Goal: Register for event/course

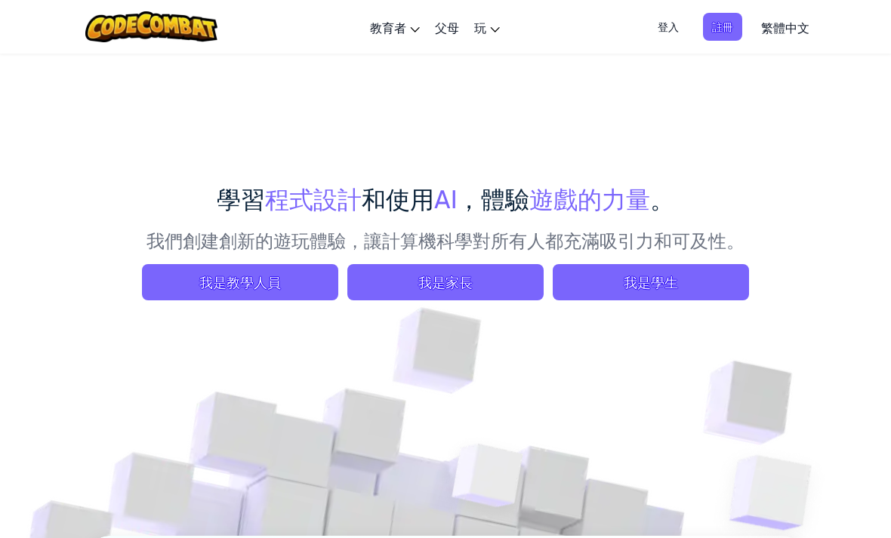
click at [649, 23] on span "登入" at bounding box center [668, 27] width 39 height 28
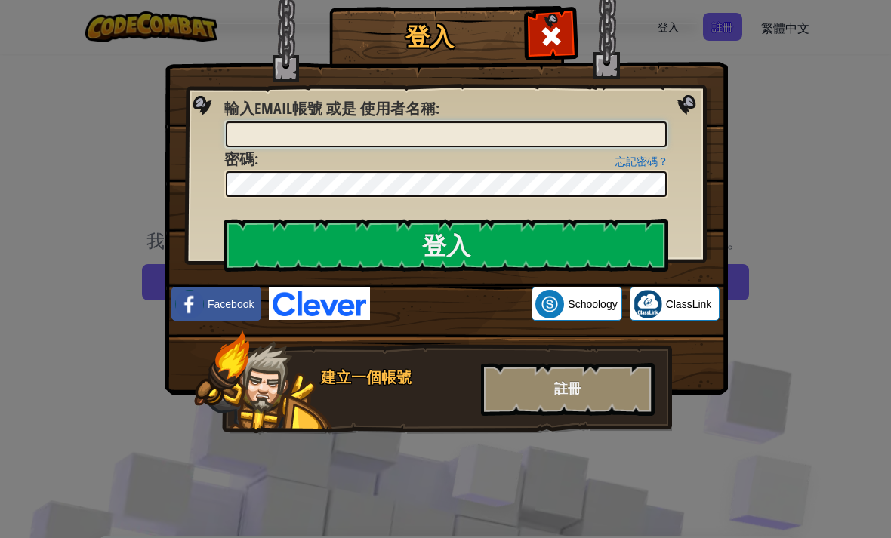
click at [421, 140] on input "輸入Email帳號 或是 使用者名稱 :" at bounding box center [446, 135] width 441 height 26
type input "s"
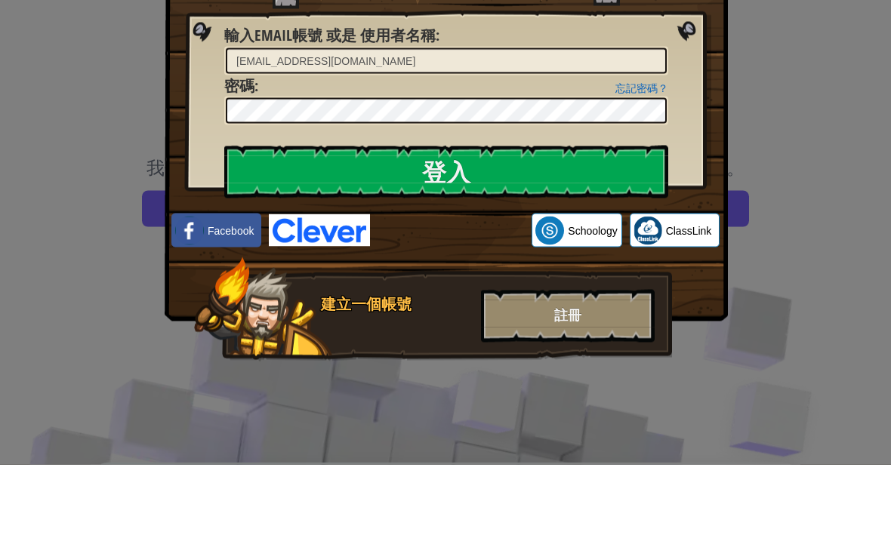
click at [506, 219] on input "登入" at bounding box center [446, 245] width 444 height 53
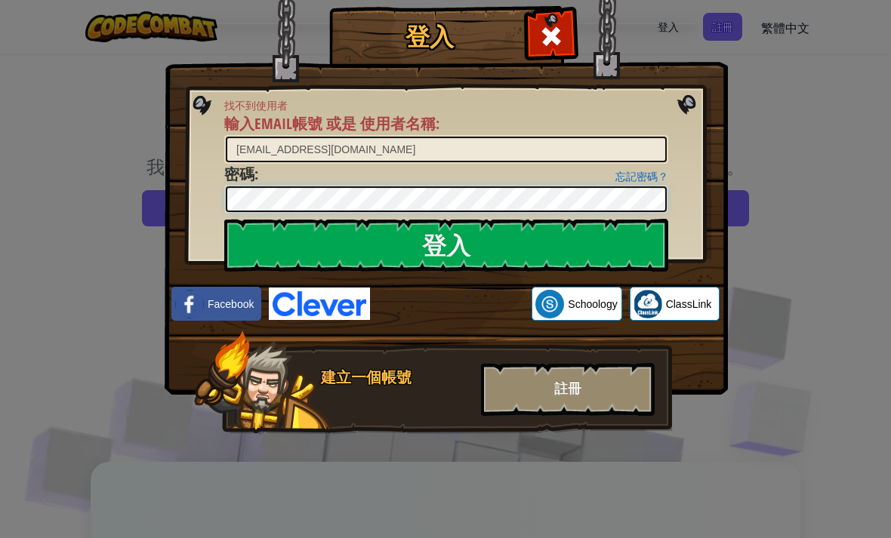
scroll to position [73, 0]
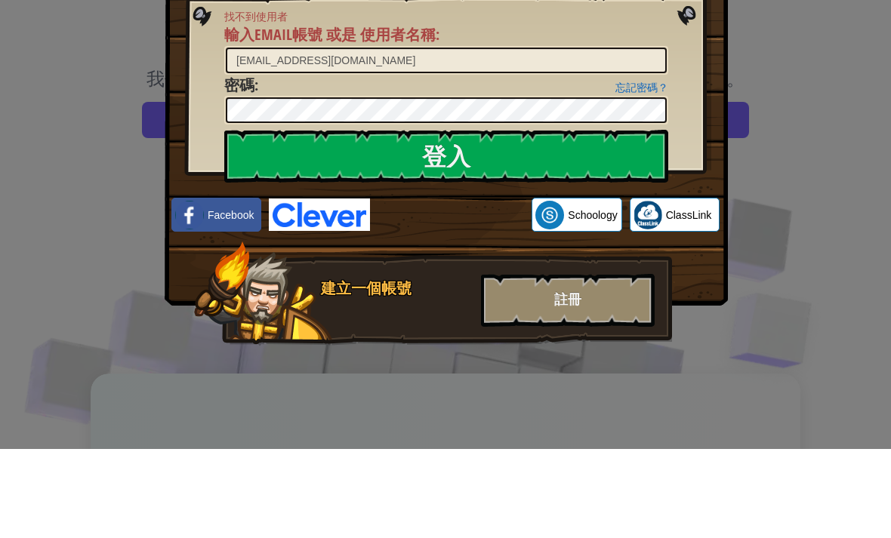
click at [547, 219] on input "登入" at bounding box center [446, 245] width 444 height 53
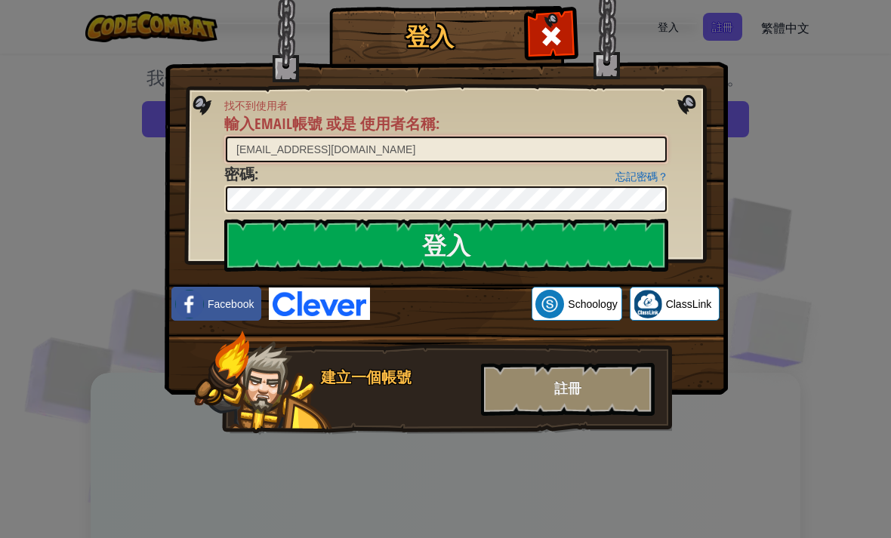
click at [615, 151] on input "s211096@aps.edu.hk" at bounding box center [446, 150] width 441 height 26
type input "s"
type input "L"
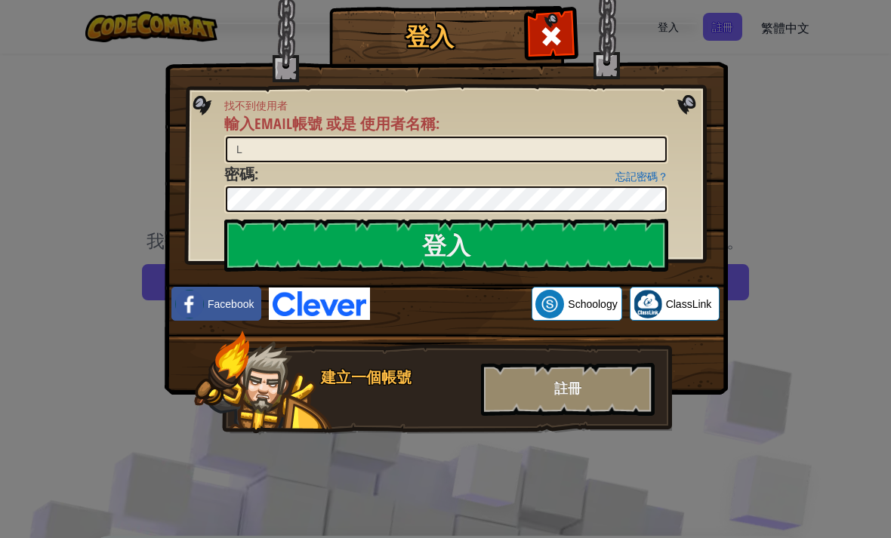
click at [554, 32] on span at bounding box center [551, 36] width 24 height 24
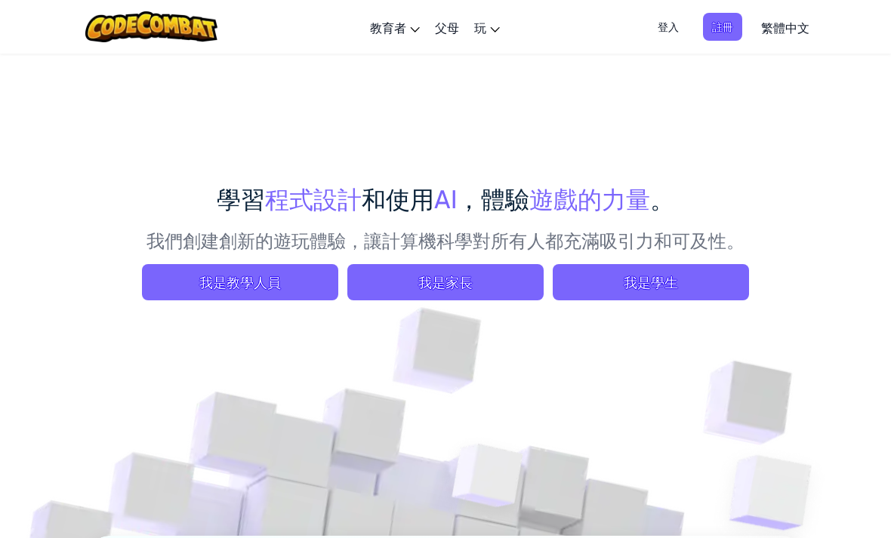
click at [702, 289] on span "我是學生" at bounding box center [651, 282] width 196 height 36
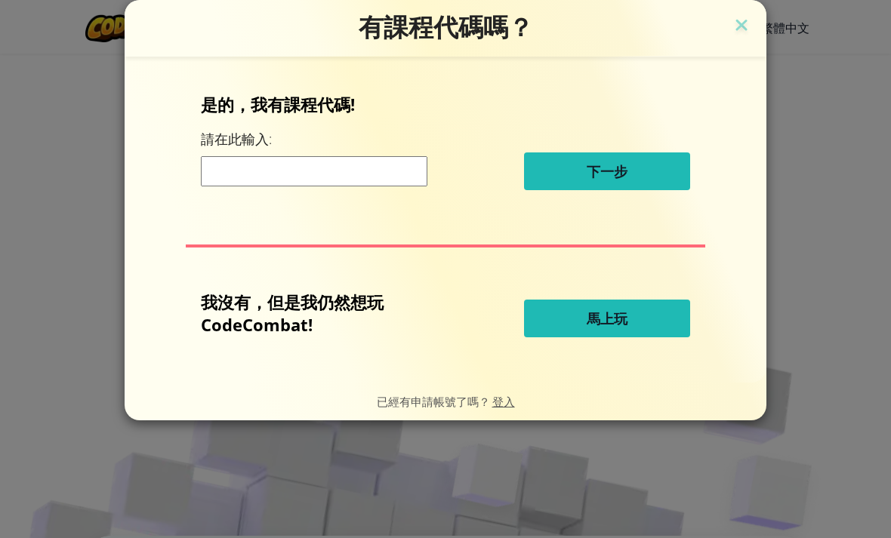
click at [361, 170] on input at bounding box center [314, 171] width 227 height 30
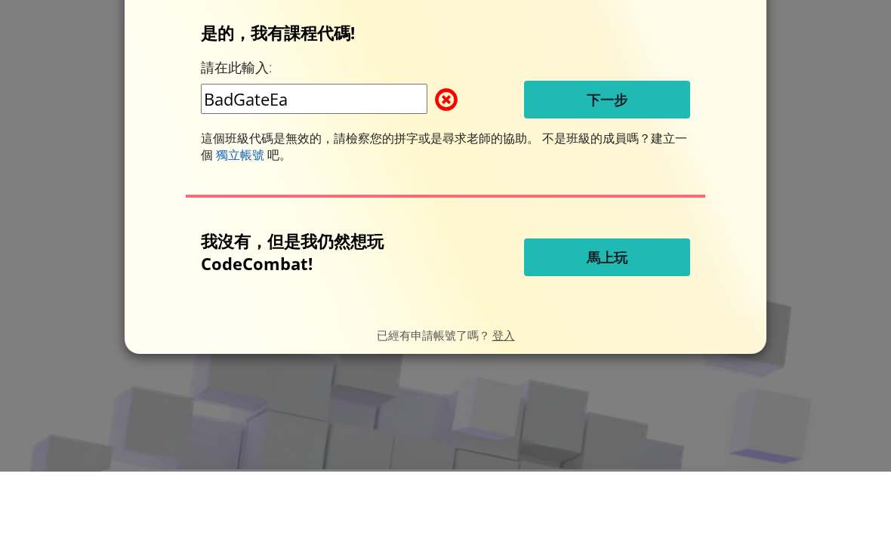
type input "BadGateEat"
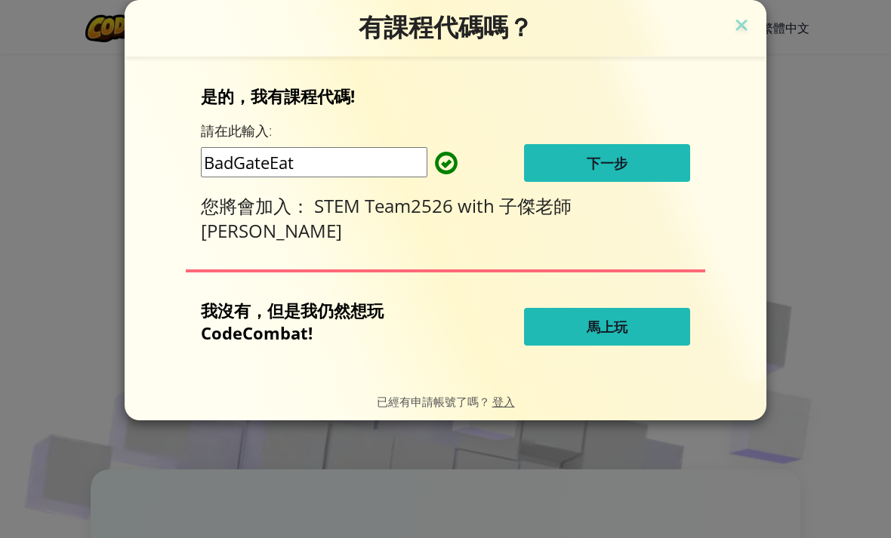
click at [640, 332] on button "馬上玩" at bounding box center [607, 327] width 166 height 38
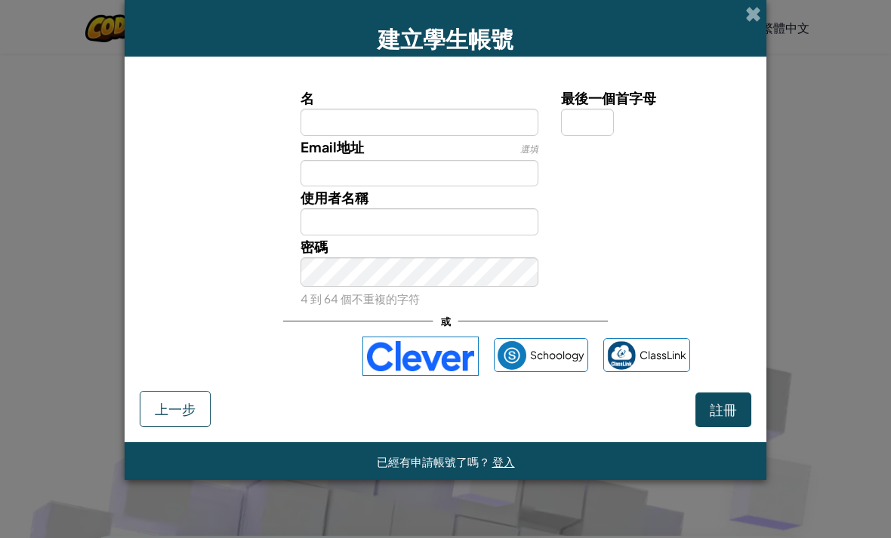
click at [723, 480] on div "已經有申請帳號了嗎？ 登入" at bounding box center [446, 462] width 642 height 38
click at [457, 187] on input "Email地址" at bounding box center [420, 173] width 239 height 27
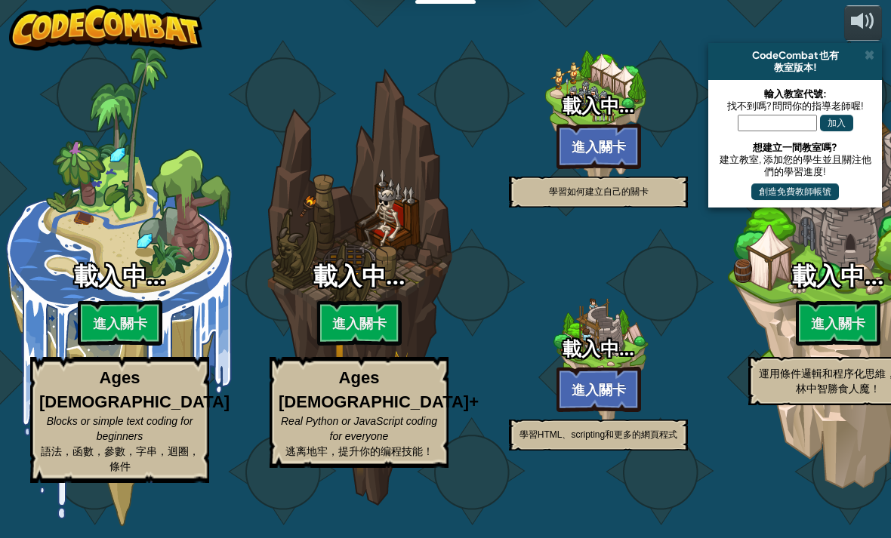
select select "zh-HANT"
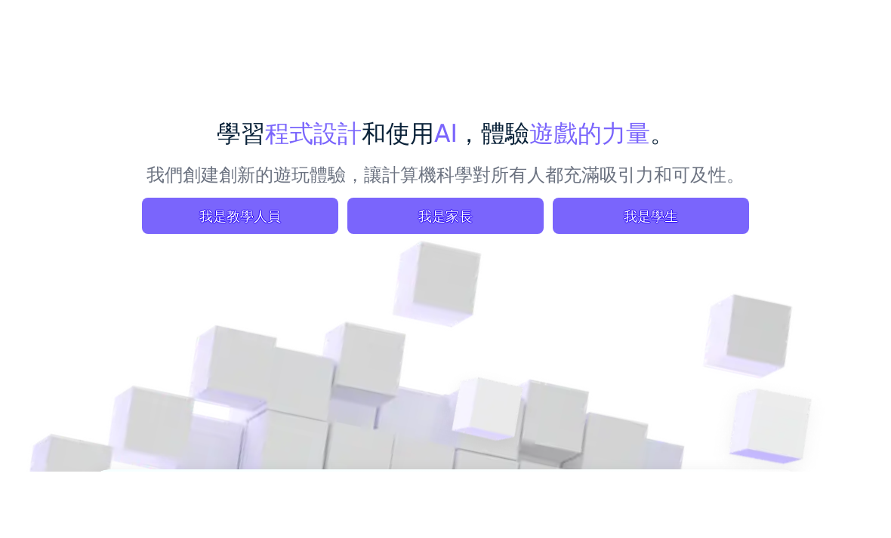
click at [674, 264] on span "我是學生" at bounding box center [651, 282] width 196 height 36
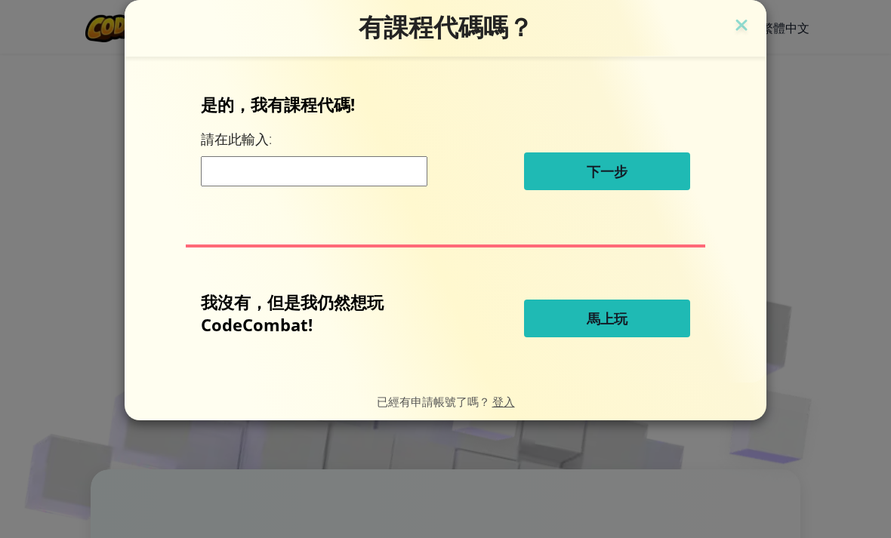
click at [381, 169] on input at bounding box center [314, 171] width 227 height 30
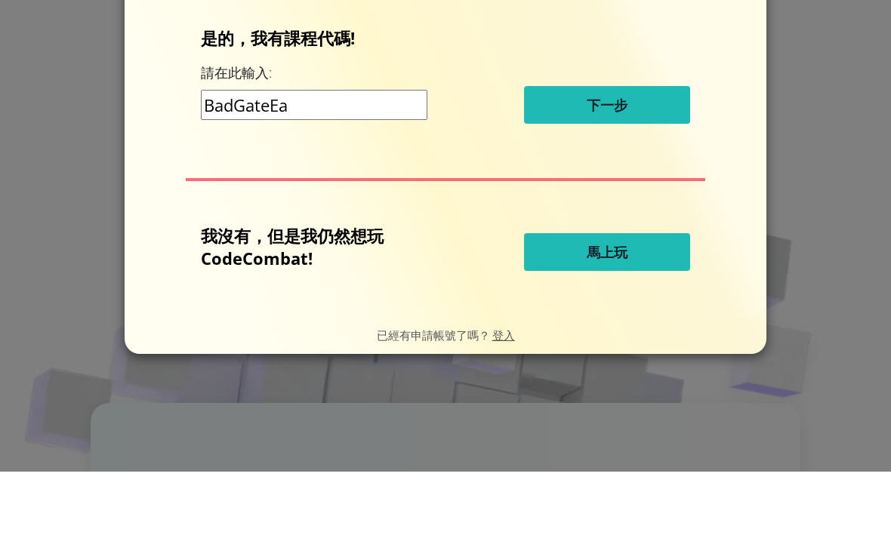
type input "BadGateEat"
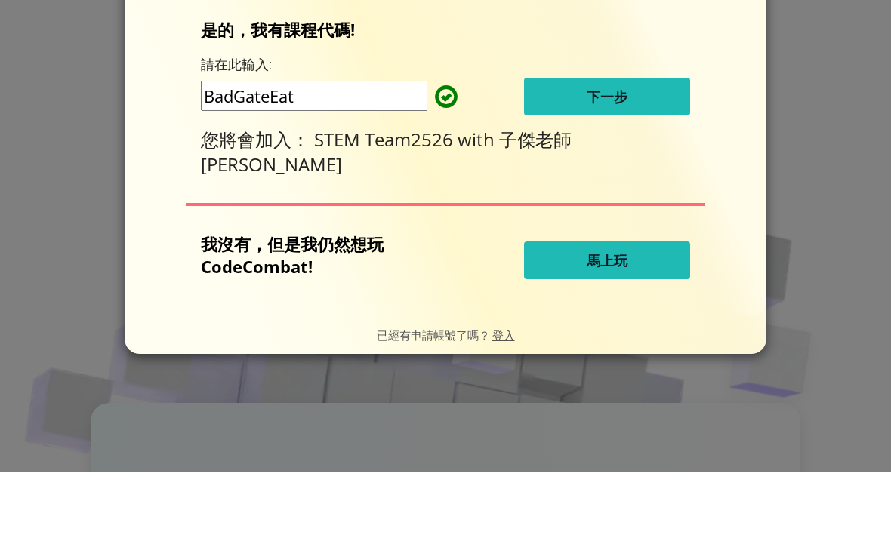
scroll to position [133, 0]
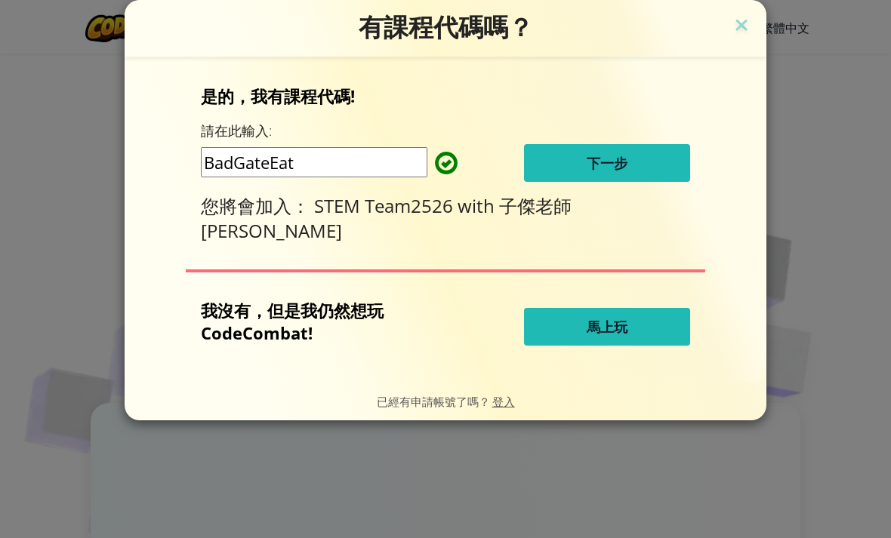
click at [581, 328] on button "馬上玩" at bounding box center [607, 327] width 166 height 38
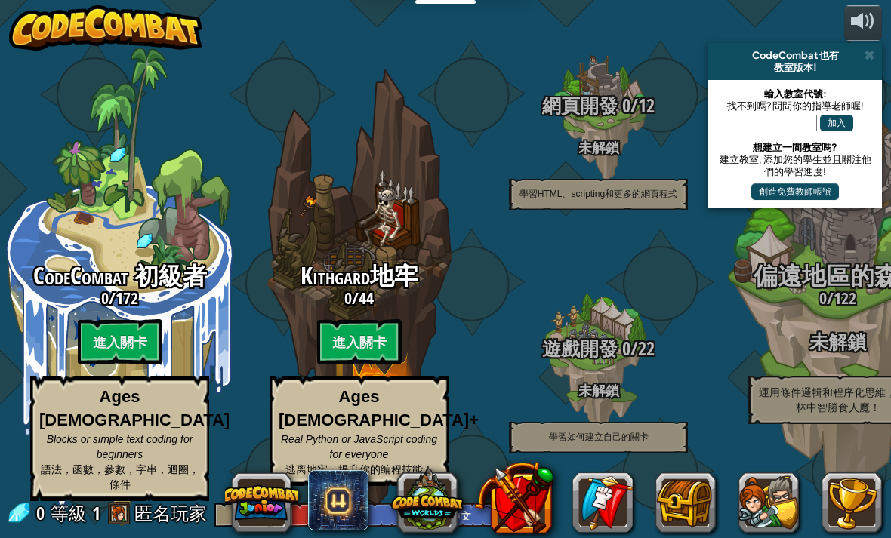
select select "zh-HANT"
click at [786, 128] on input "text" at bounding box center [777, 123] width 79 height 17
type input "BadGateEat"
click at [850, 119] on button "加入" at bounding box center [836, 123] width 33 height 17
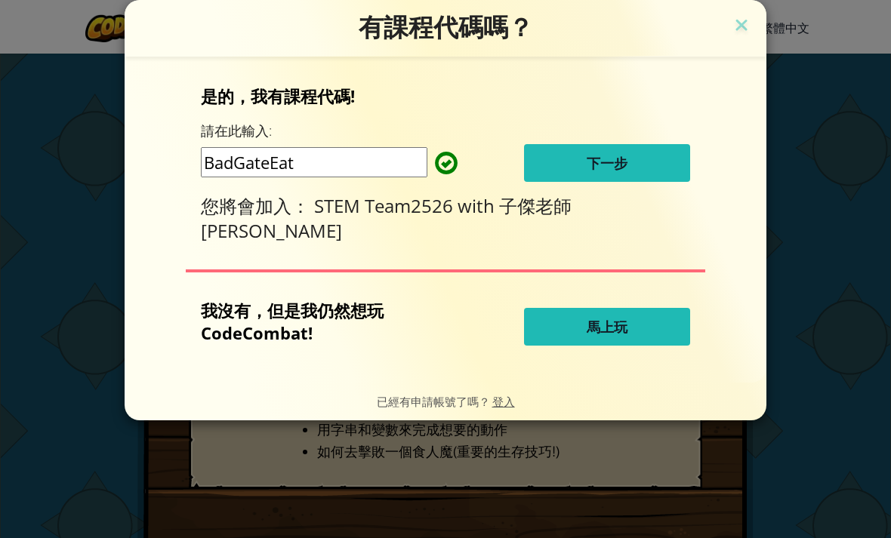
click at [640, 345] on button "馬上玩" at bounding box center [607, 327] width 166 height 38
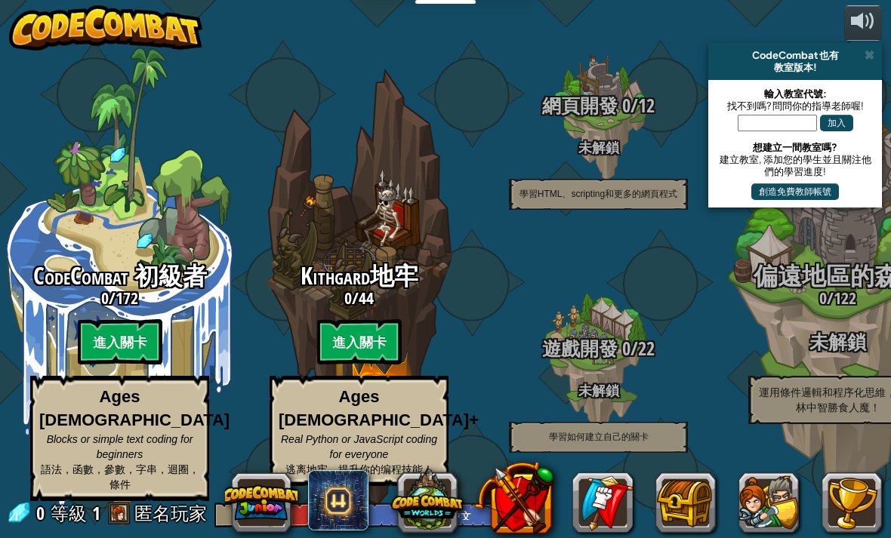
select select "zh-HANT"
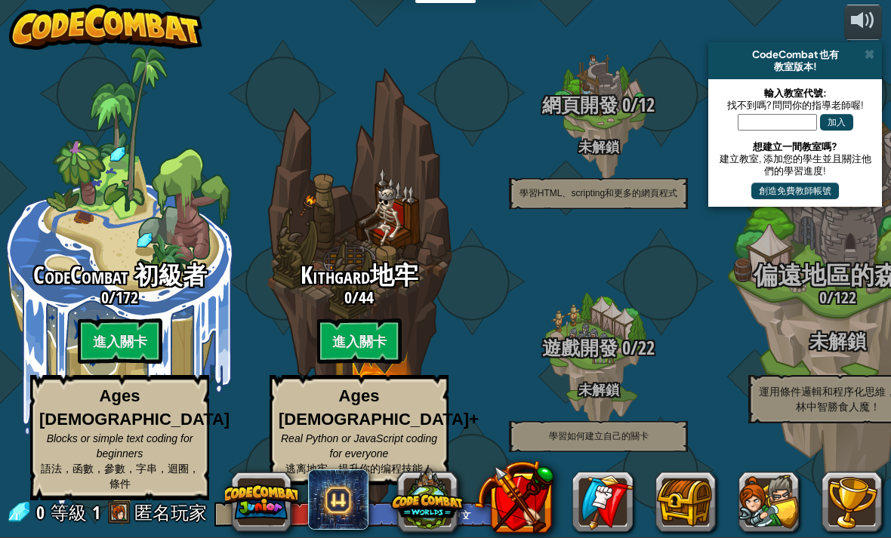
click at [126, 508] on span at bounding box center [119, 512] width 23 height 23
click at [780, 495] on button at bounding box center [769, 502] width 60 height 60
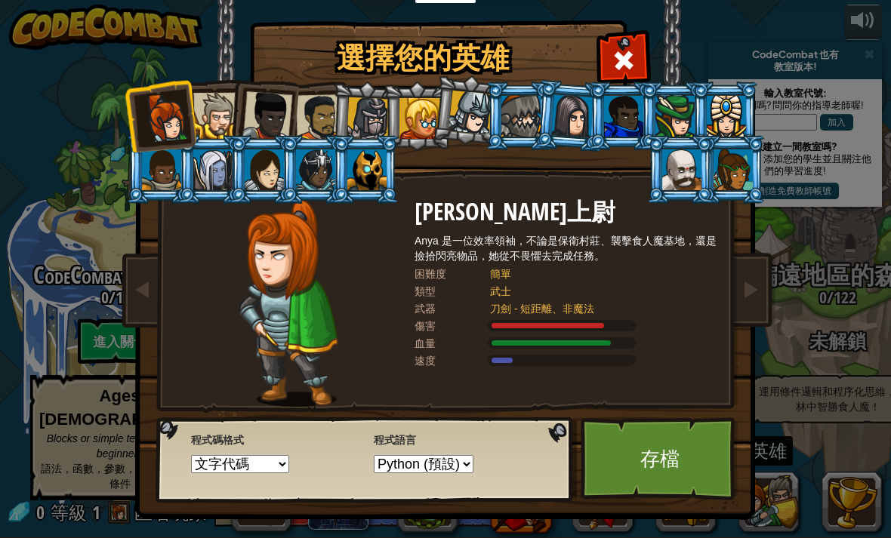
click at [625, 68] on span at bounding box center [624, 60] width 24 height 24
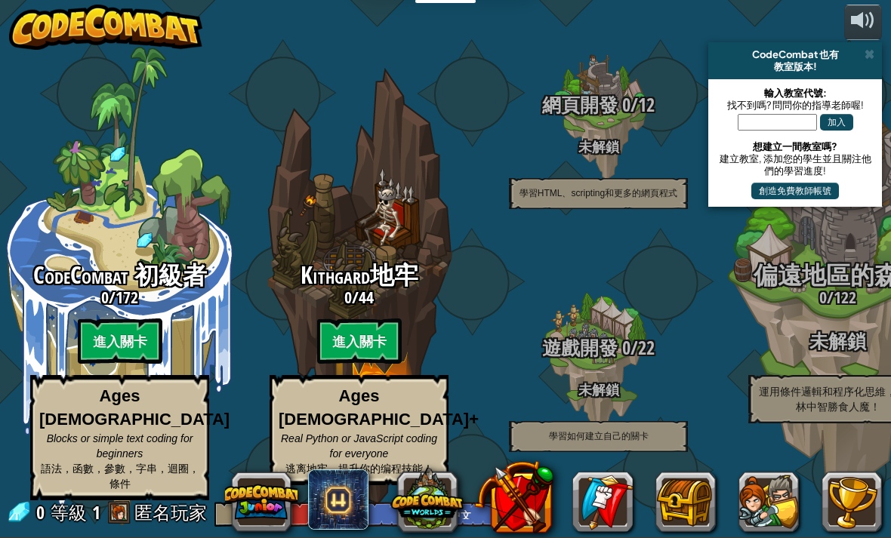
click at [56, 325] on div "CodeCombat 初級者 0 / 172 進入關卡 Ages 5-8 Blocks or simple text coding for beginners…" at bounding box center [119, 382] width 239 height 239
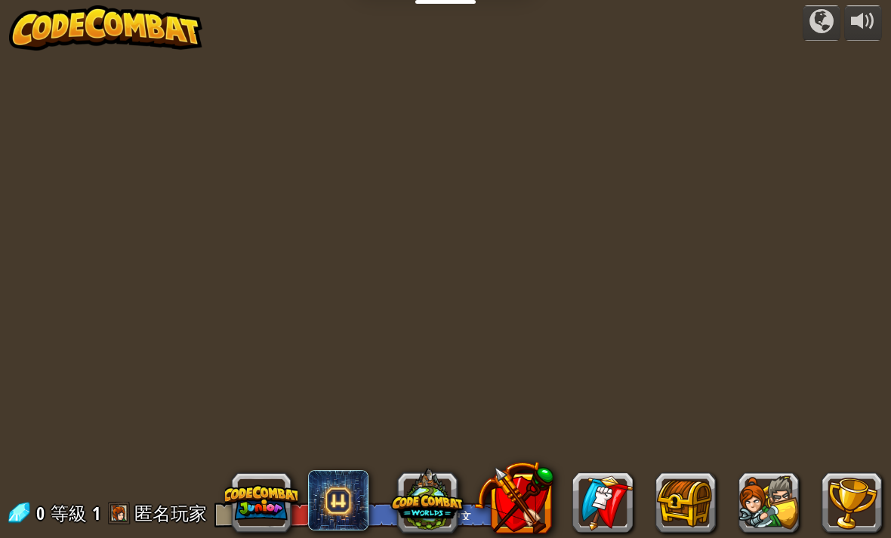
select select "zh-HANT"
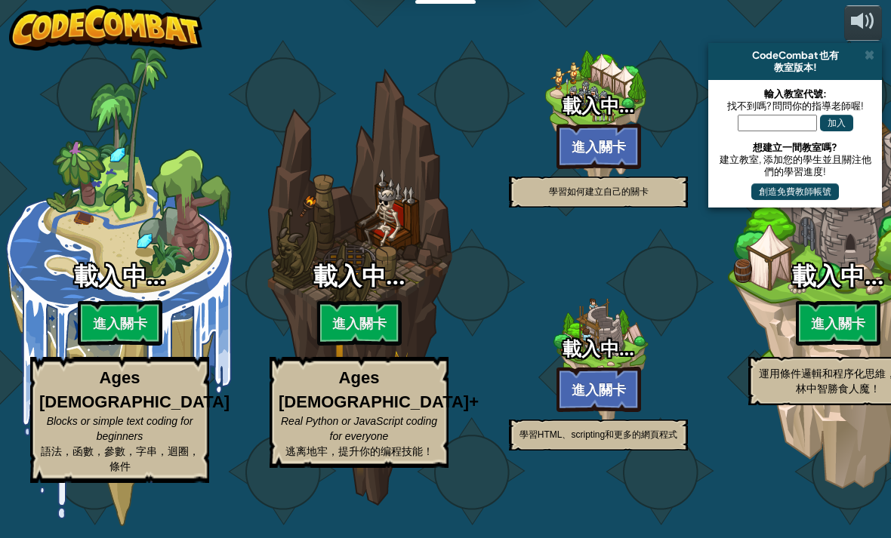
select select "zh-HANT"
